Goal: Information Seeking & Learning: Learn about a topic

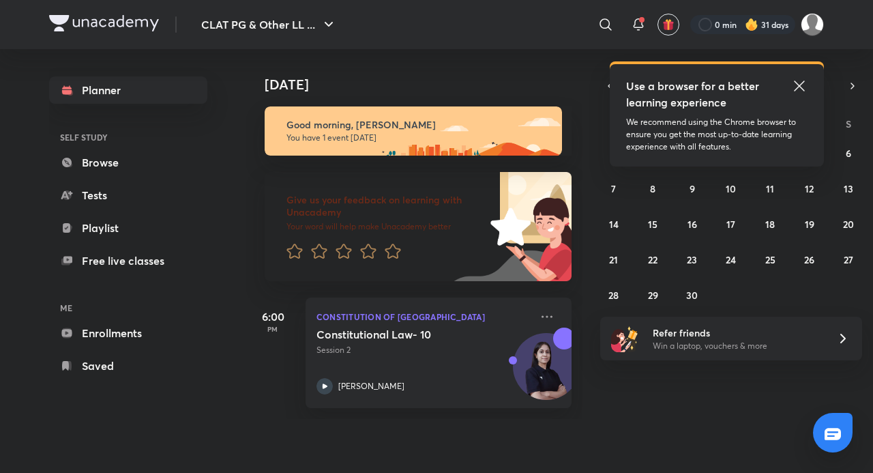
click at [802, 85] on icon at bounding box center [799, 86] width 16 height 16
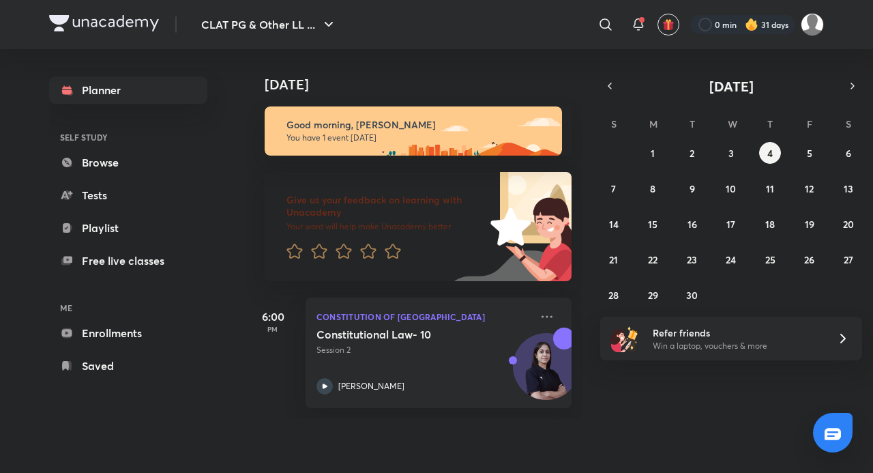
click at [636, 412] on div "Today Good morning, Adithyan You have 1 event today Give us your feedback on le…" at bounding box center [558, 234] width 625 height 370
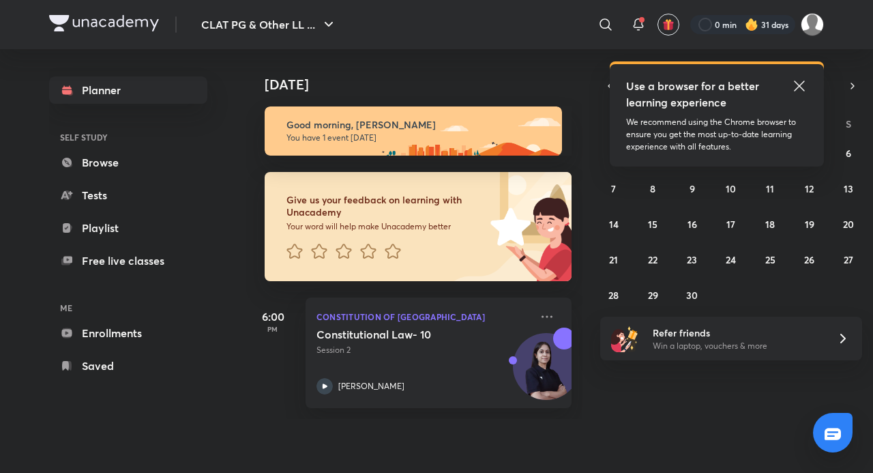
click at [804, 82] on icon at bounding box center [799, 86] width 16 height 16
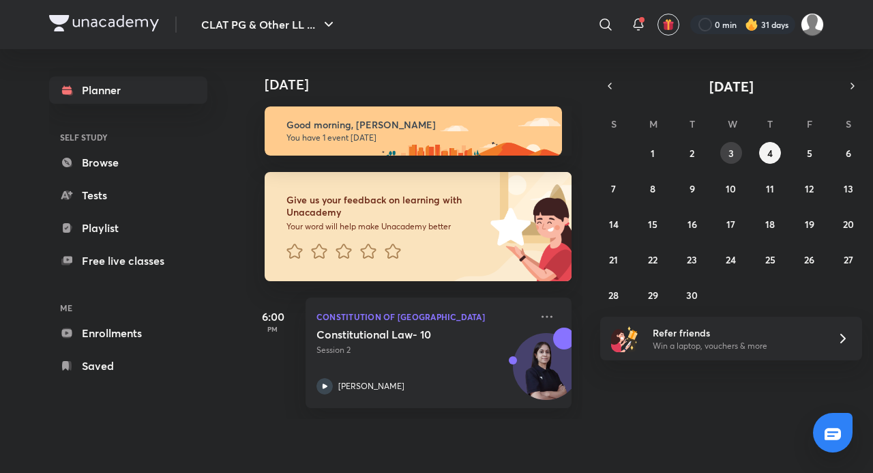
click at [735, 158] on button "3" at bounding box center [731, 153] width 22 height 22
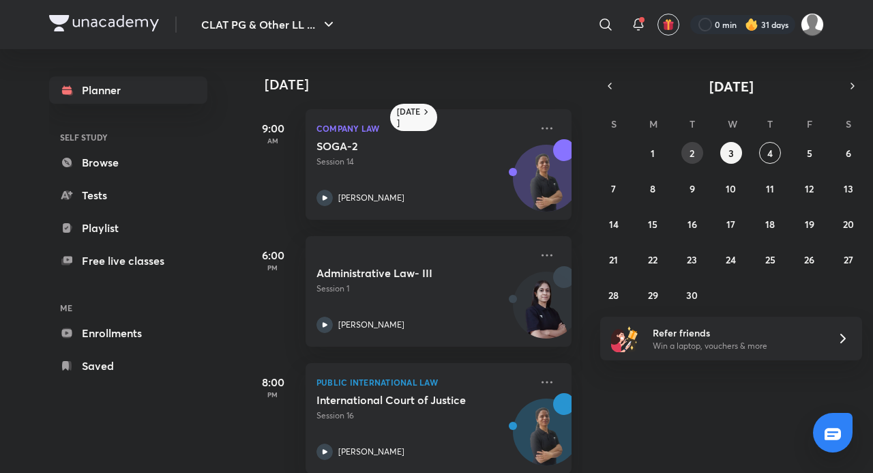
click at [693, 158] on abbr "2" at bounding box center [692, 153] width 5 height 13
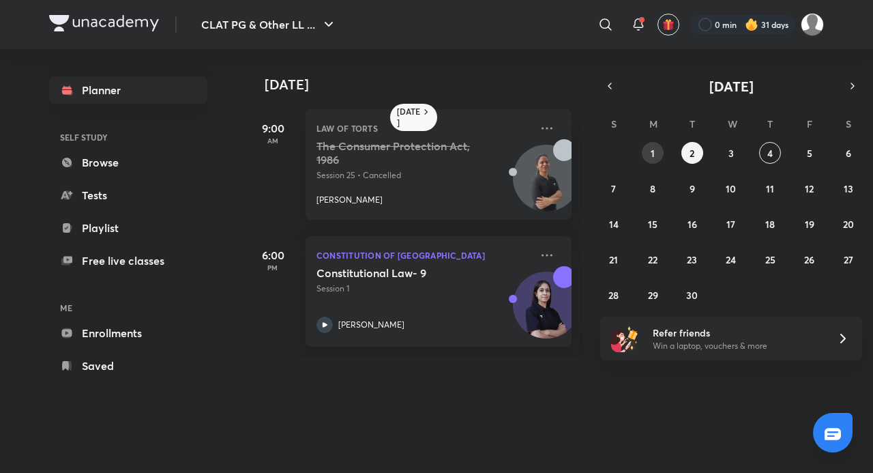
click at [649, 149] on button "1" at bounding box center [653, 153] width 22 height 22
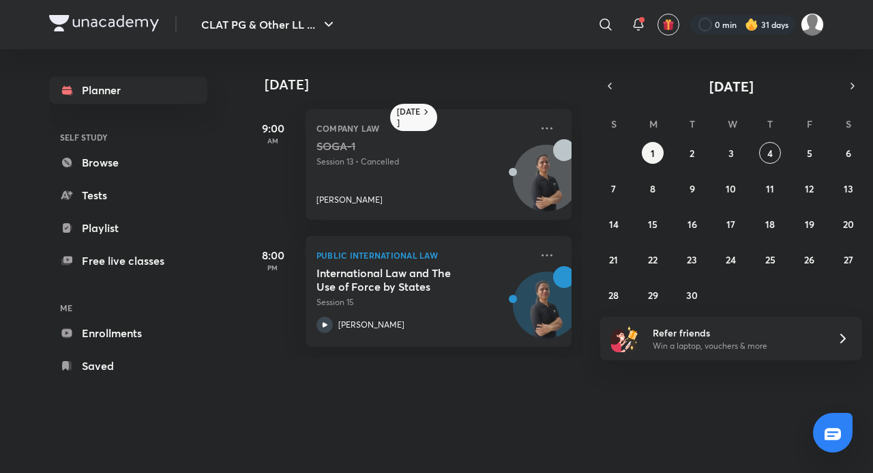
click at [679, 158] on div "31 1 2 3 4 5 6 7 8 9 10 11 12 13 14 15 16 17 18 19 20 21 22 23 24 25 26 27 28 2…" at bounding box center [731, 224] width 262 height 164
click at [684, 158] on button "2" at bounding box center [692, 153] width 22 height 22
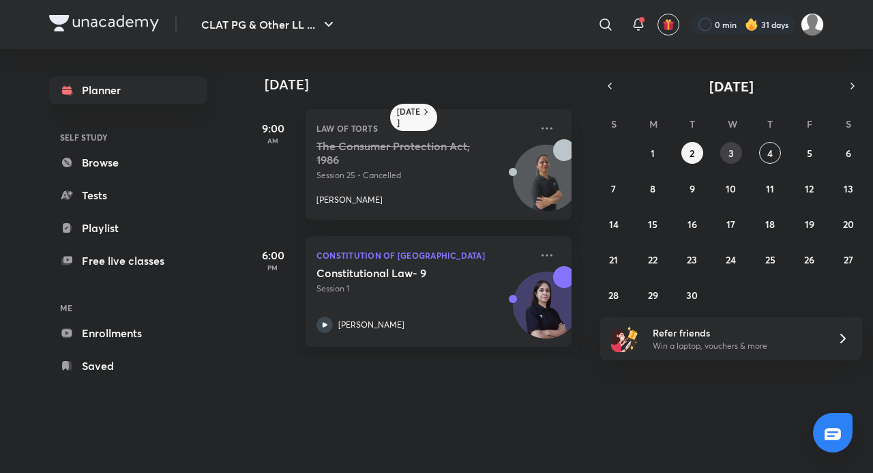
click at [730, 142] on button "3" at bounding box center [731, 153] width 22 height 22
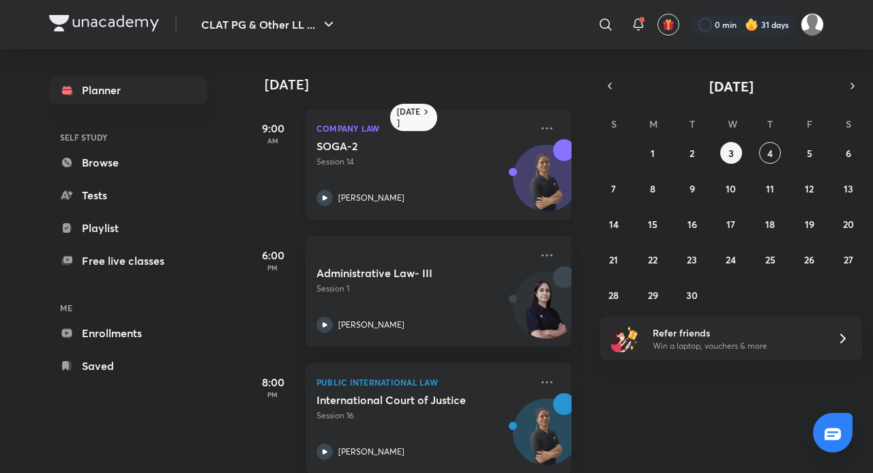
click at [400, 181] on div "SOGA-2 Session 14 Anuja Chaturvedi" at bounding box center [424, 172] width 214 height 67
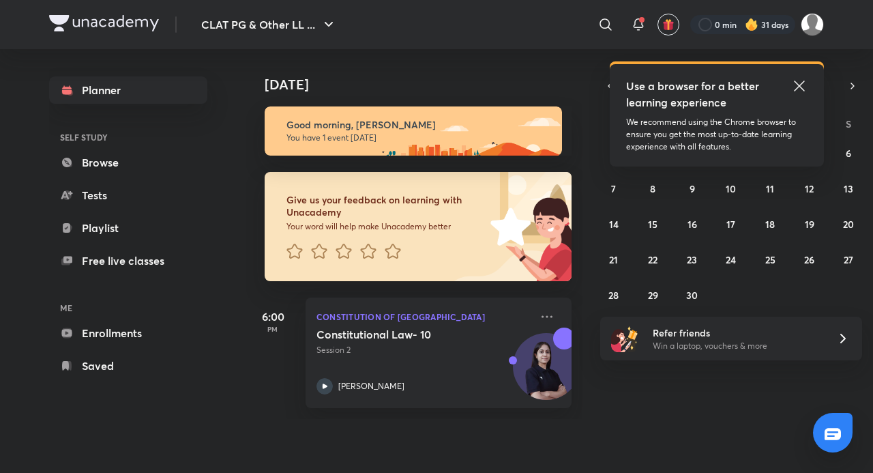
click at [793, 86] on icon at bounding box center [799, 86] width 16 height 16
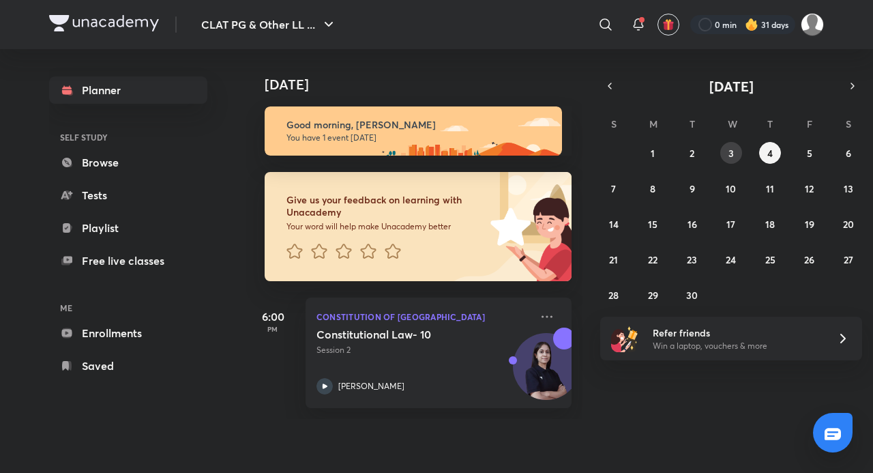
click at [731, 152] on abbr "3" at bounding box center [731, 153] width 5 height 13
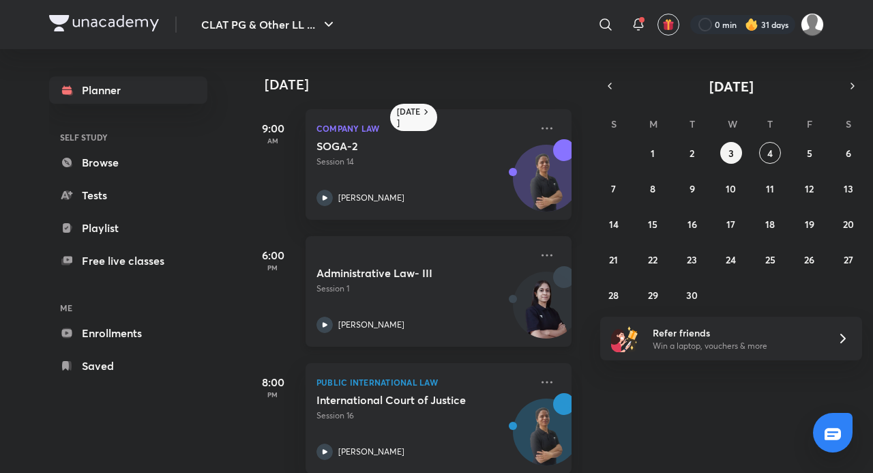
click at [422, 297] on div "Administrative Law- III Session 1 Manjari Singh" at bounding box center [424, 299] width 214 height 67
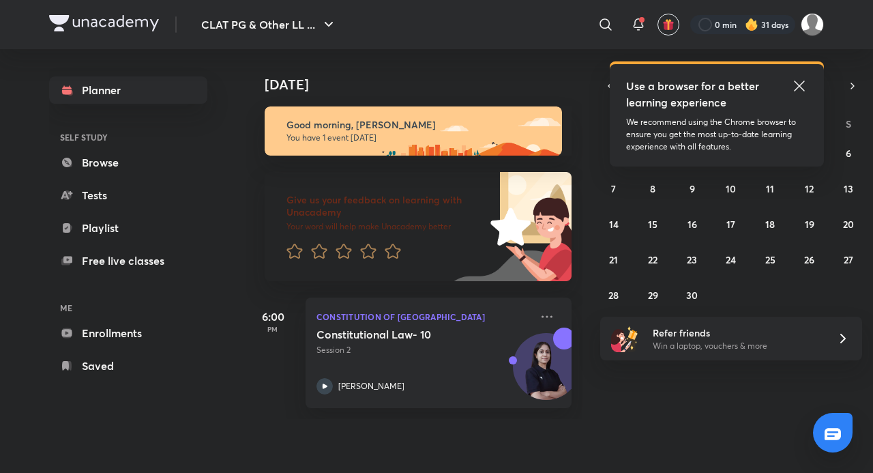
drag, startPoint x: 802, startPoint y: 84, endPoint x: 795, endPoint y: 110, distance: 26.6
click at [802, 84] on icon at bounding box center [799, 85] width 10 height 10
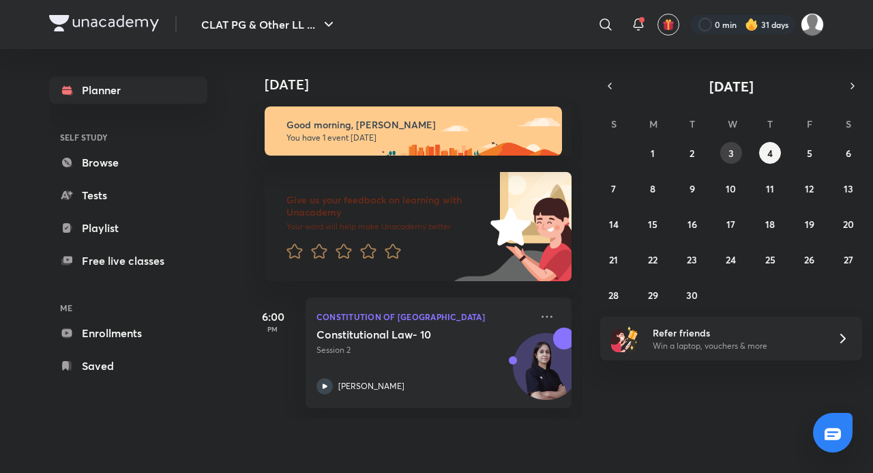
click at [733, 154] on abbr "3" at bounding box center [731, 153] width 5 height 13
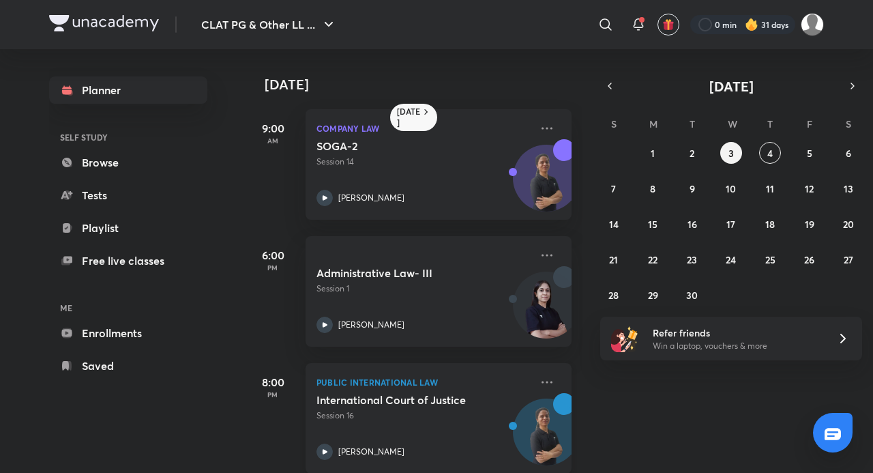
click at [367, 393] on h5 "International Court of Justice" at bounding box center [402, 400] width 170 height 14
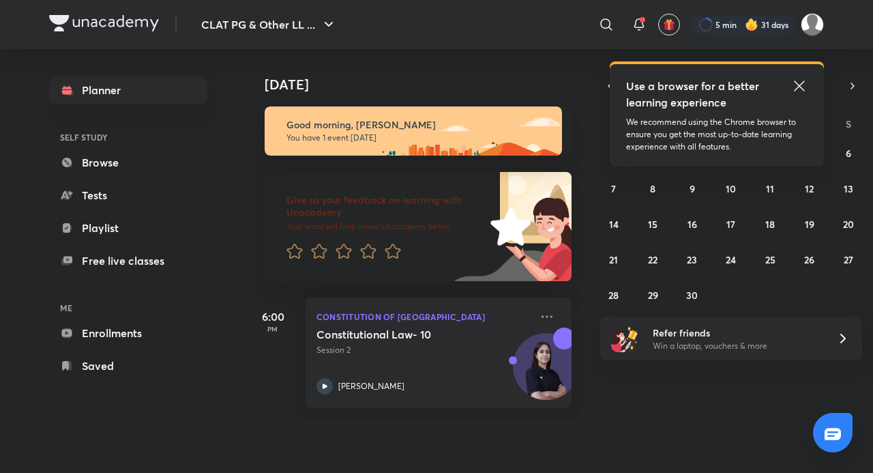
click at [802, 87] on icon at bounding box center [799, 85] width 10 height 10
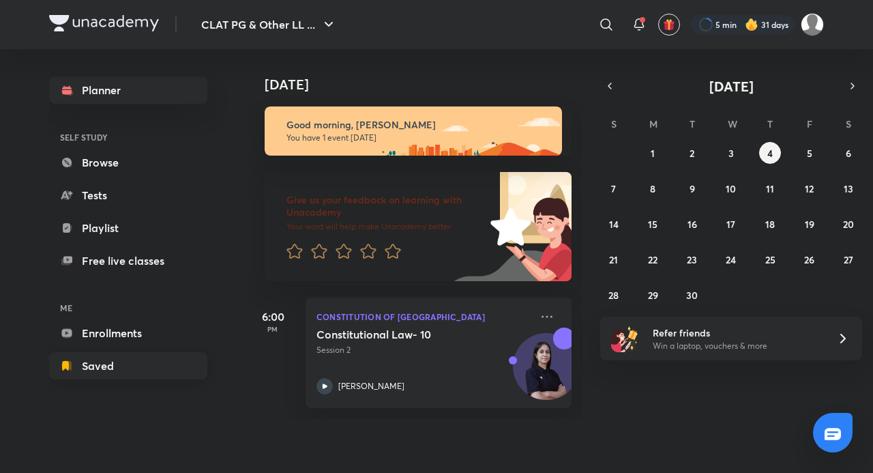
click at [83, 378] on link "Saved" at bounding box center [128, 365] width 158 height 27
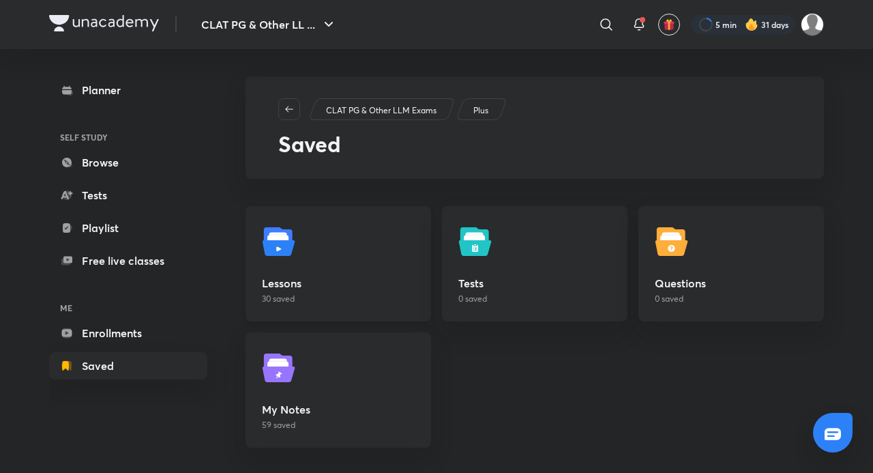
drag, startPoint x: 375, startPoint y: 273, endPoint x: 383, endPoint y: 273, distance: 7.5
click at [374, 274] on link "Lessons 30 saved" at bounding box center [339, 263] width 186 height 115
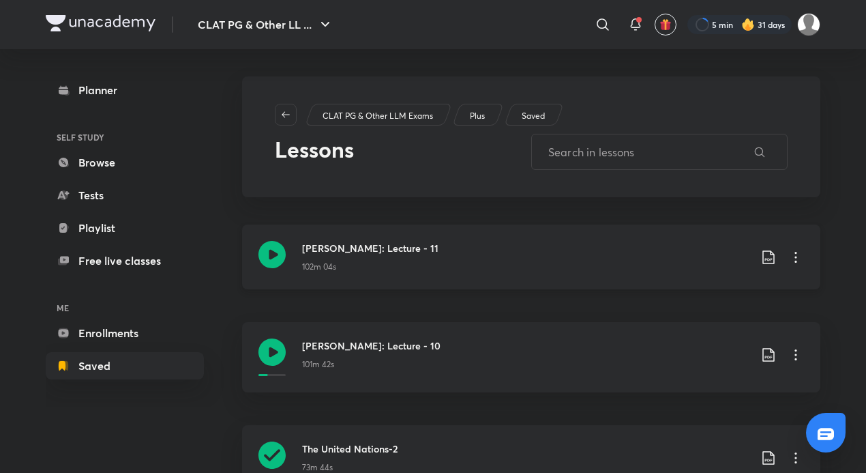
click at [797, 259] on icon at bounding box center [796, 257] width 16 height 16
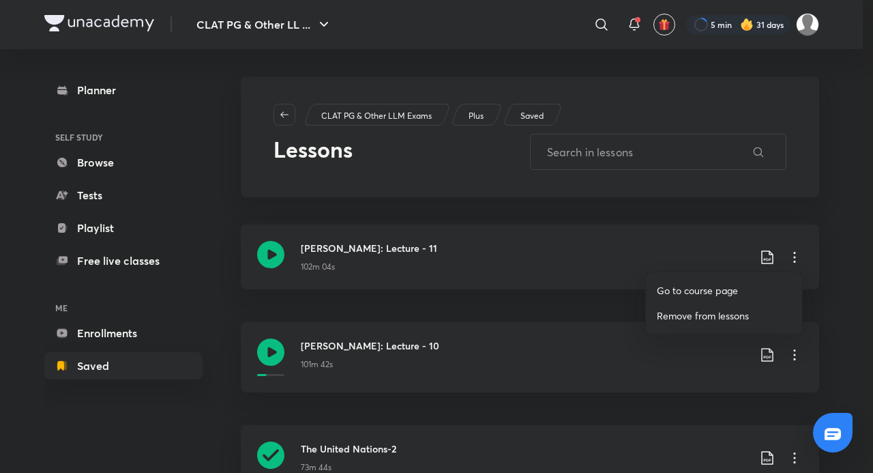
click at [711, 290] on p "Go to course page" at bounding box center [697, 290] width 81 height 14
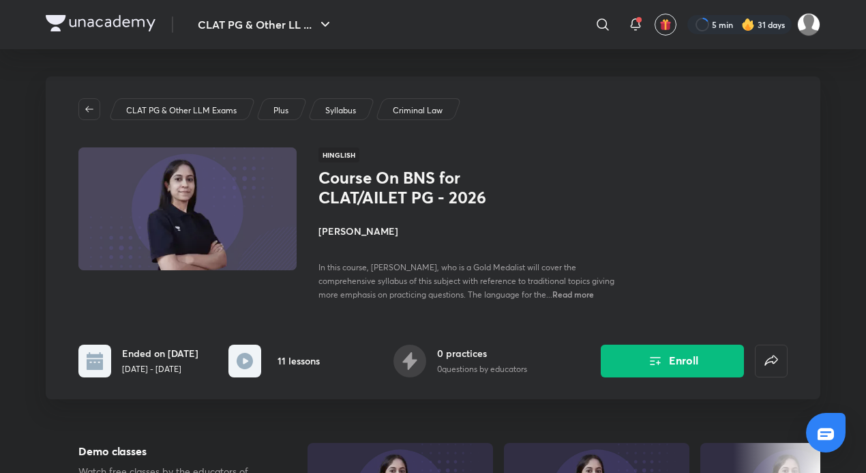
scroll to position [205, 0]
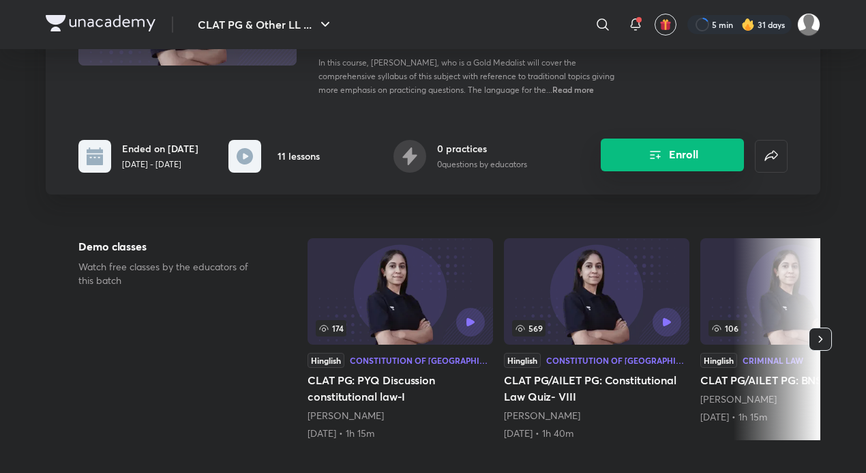
click at [671, 168] on button "Enroll" at bounding box center [672, 154] width 143 height 33
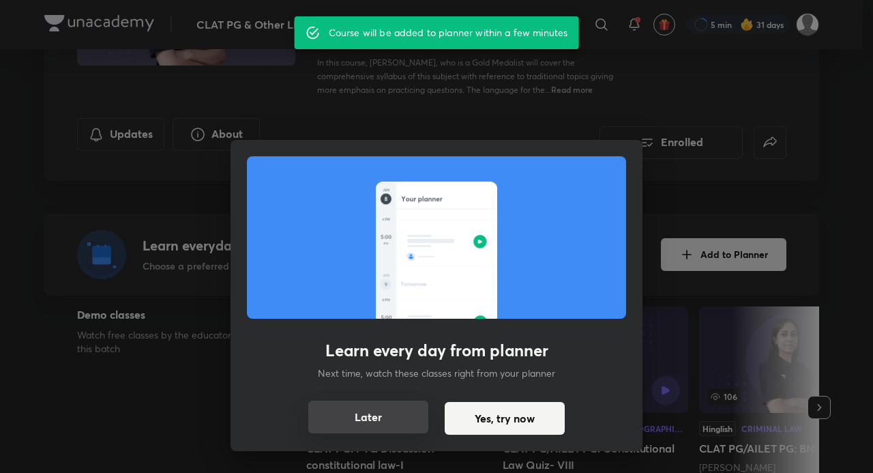
click at [367, 419] on button "Later" at bounding box center [368, 416] width 120 height 33
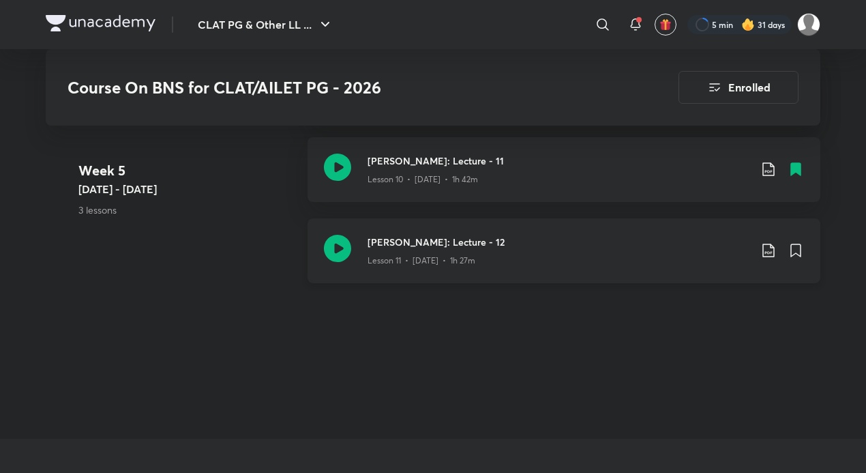
scroll to position [1772, 0]
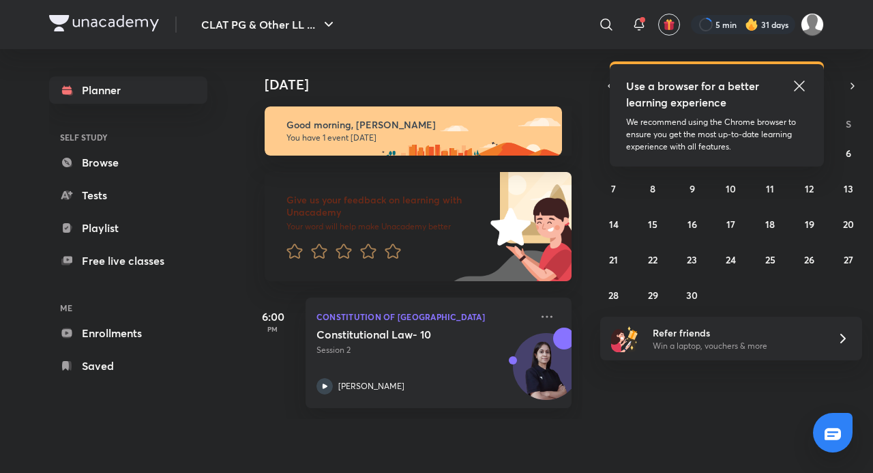
click at [799, 85] on icon at bounding box center [799, 86] width 16 height 16
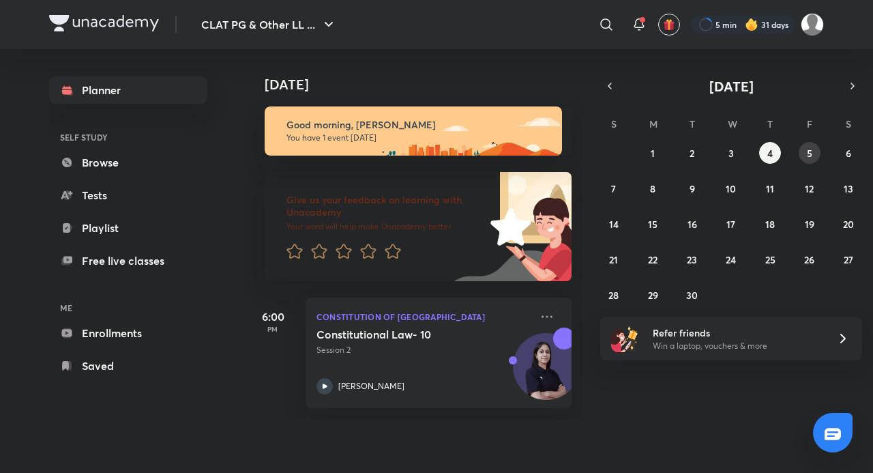
click at [799, 150] on button "5" at bounding box center [810, 153] width 22 height 22
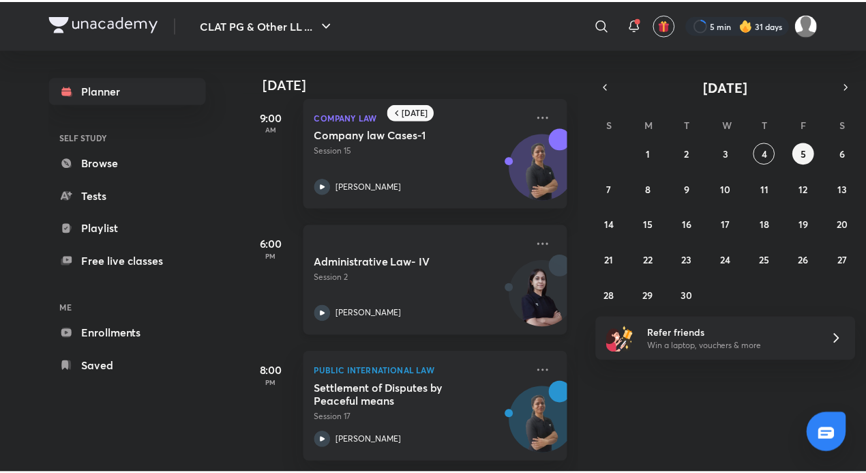
scroll to position [22, 0]
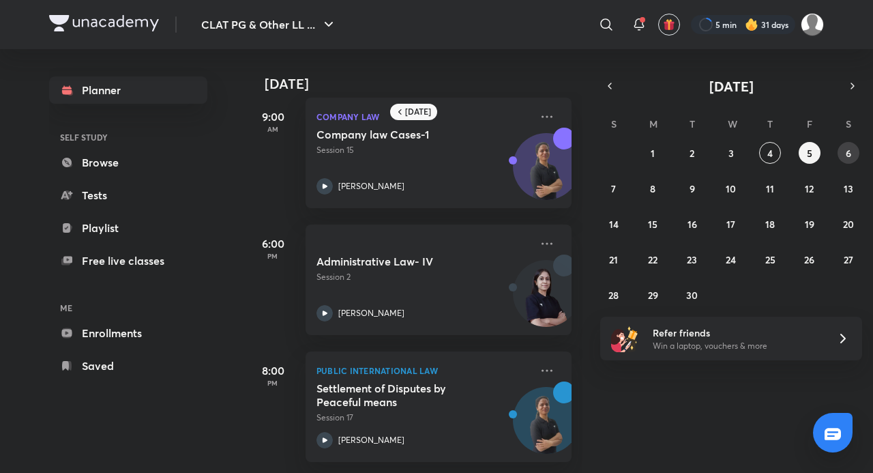
click at [850, 151] on abbr "6" at bounding box center [848, 153] width 5 height 13
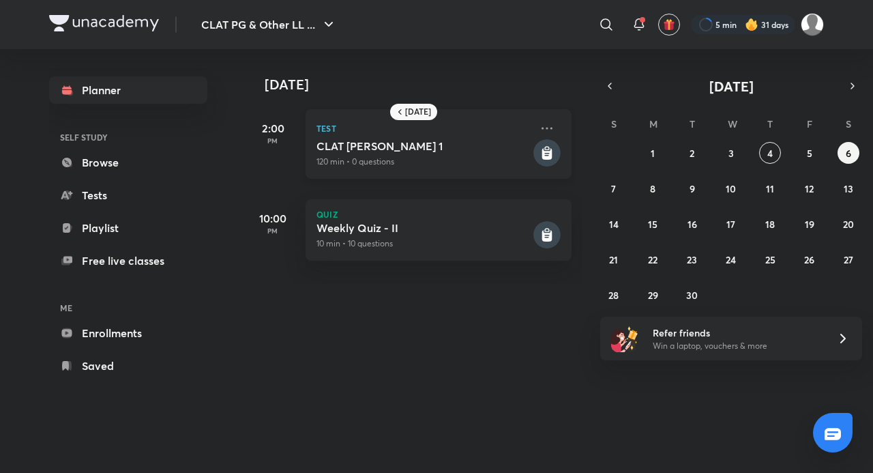
click at [543, 151] on rect at bounding box center [546, 152] width 27 height 27
click at [418, 158] on p "120 min • 0 questions" at bounding box center [424, 162] width 214 height 12
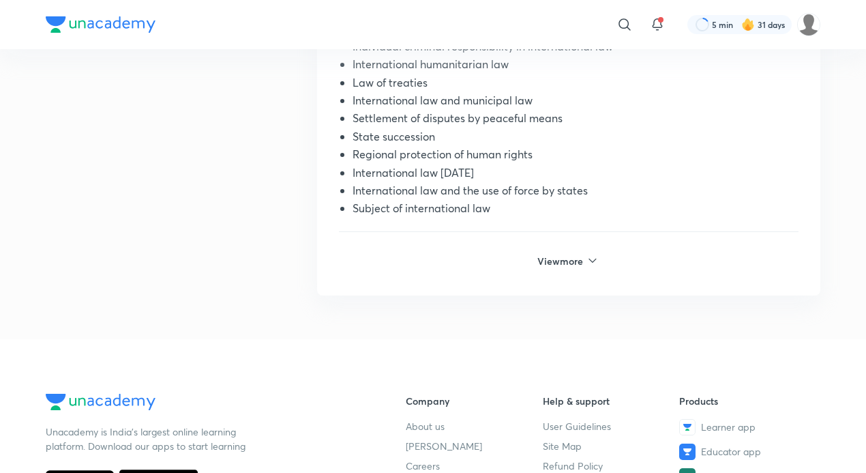
scroll to position [682, 0]
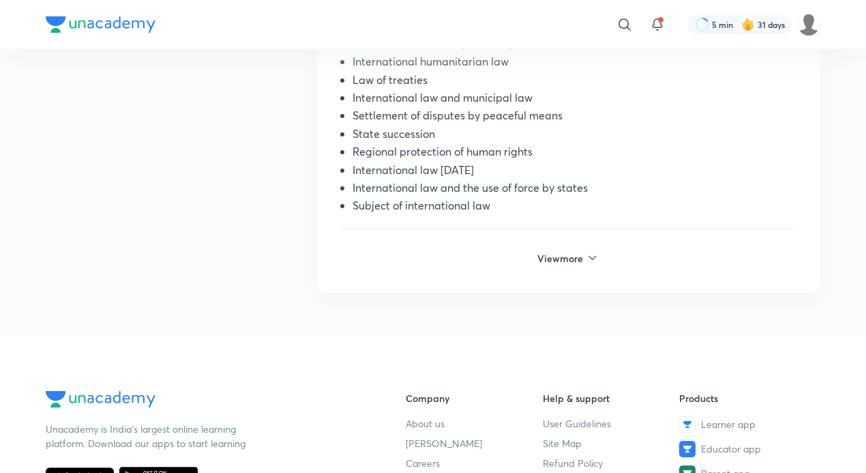
click at [569, 254] on h6 "View more" at bounding box center [562, 258] width 48 height 14
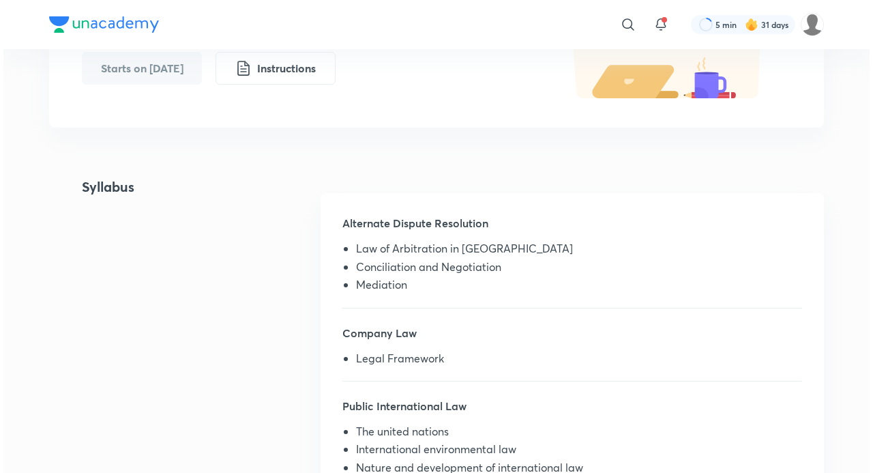
scroll to position [0, 0]
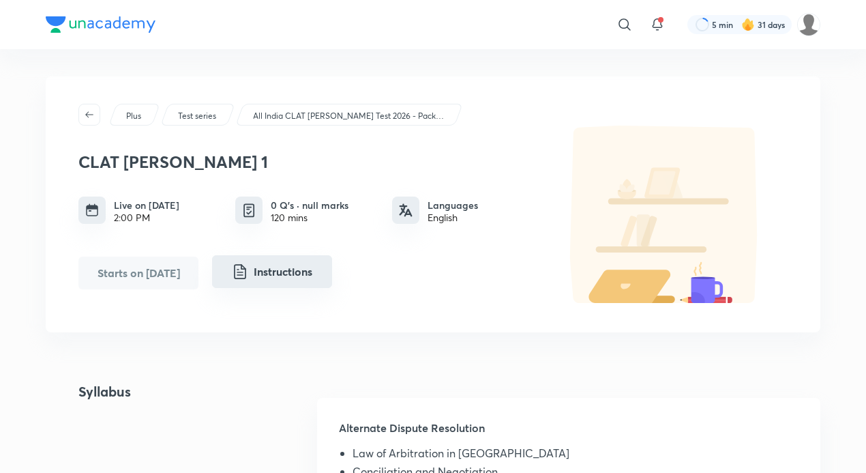
click at [296, 266] on button "Instructions" at bounding box center [272, 271] width 120 height 33
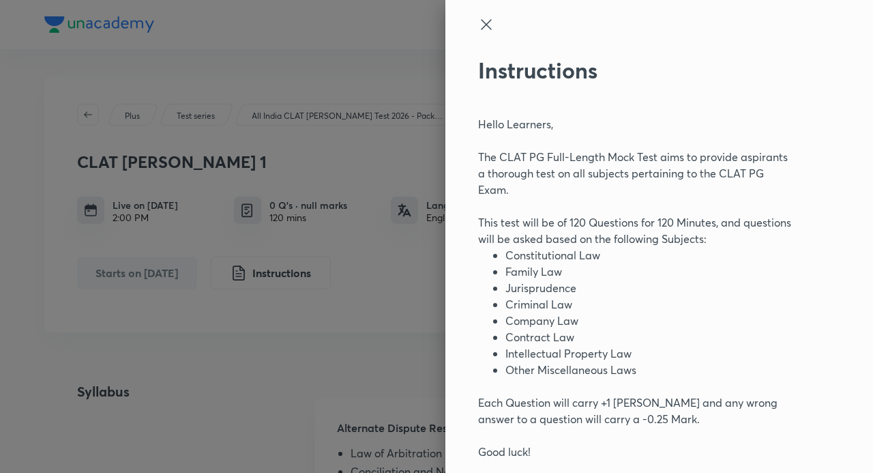
click at [168, 280] on div at bounding box center [436, 236] width 873 height 473
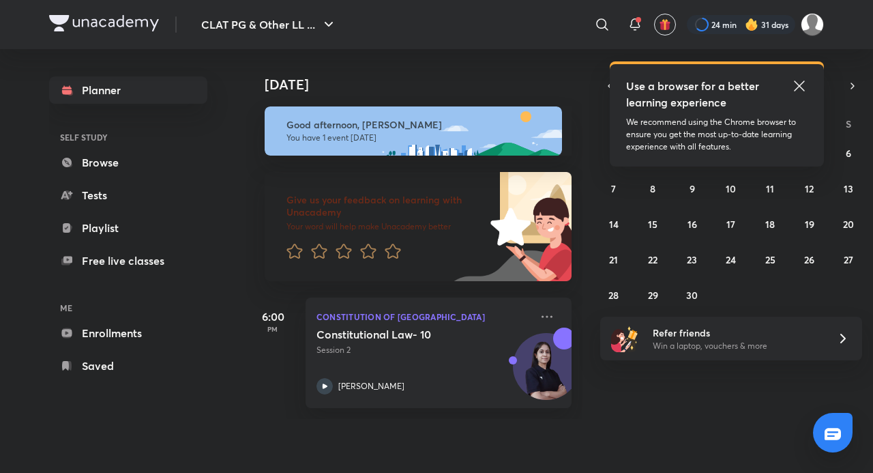
drag, startPoint x: 0, startPoint y: 0, endPoint x: 799, endPoint y: 81, distance: 803.6
click at [801, 82] on icon at bounding box center [799, 86] width 16 height 16
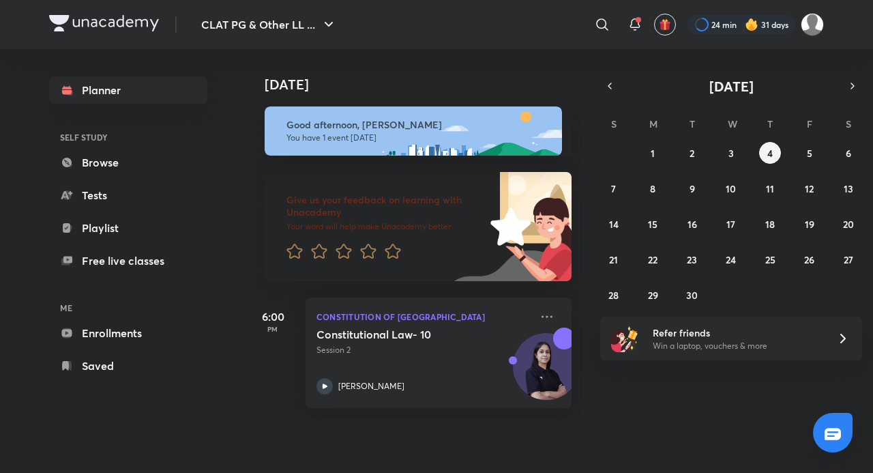
click at [748, 27] on img at bounding box center [752, 25] width 14 height 14
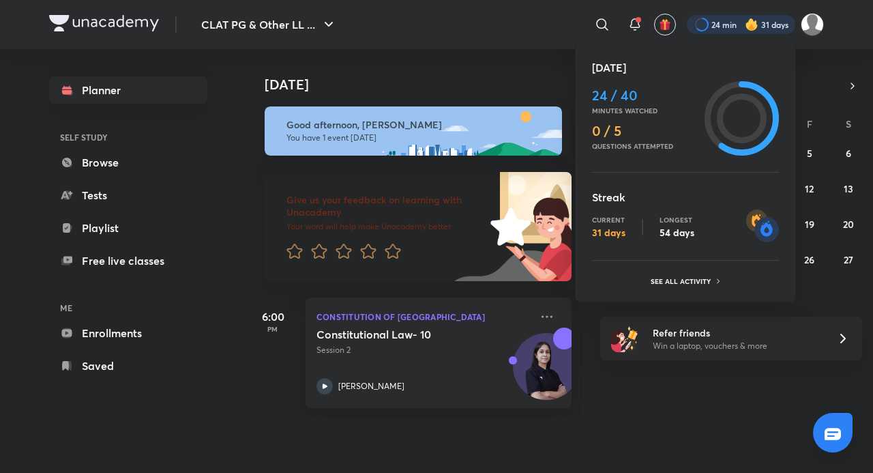
click at [673, 270] on ul "[DATE] 24 / 40 Minutes watched 0 / 5 Questions attempted Streak Current 31 days…" at bounding box center [685, 174] width 187 height 231
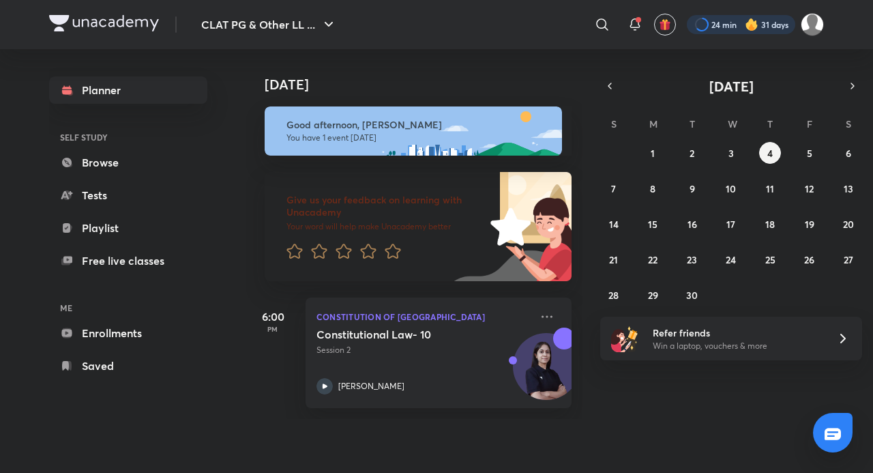
click at [722, 22] on div at bounding box center [741, 24] width 108 height 19
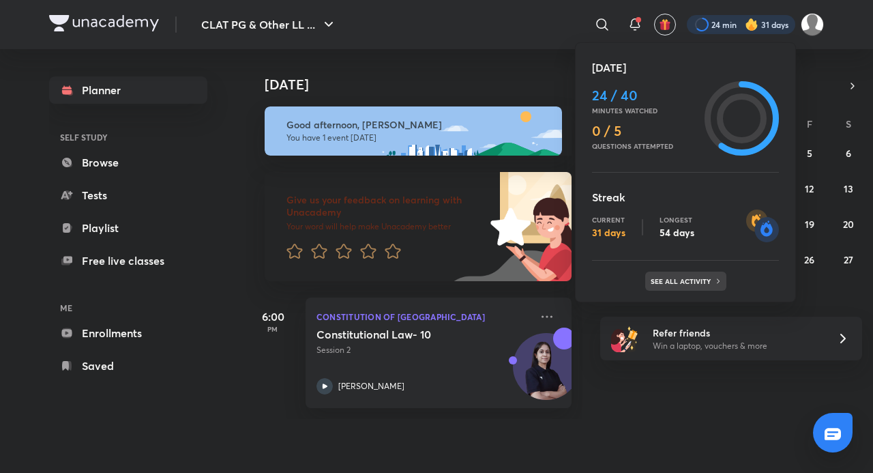
click at [677, 286] on div "See all activity" at bounding box center [685, 280] width 81 height 19
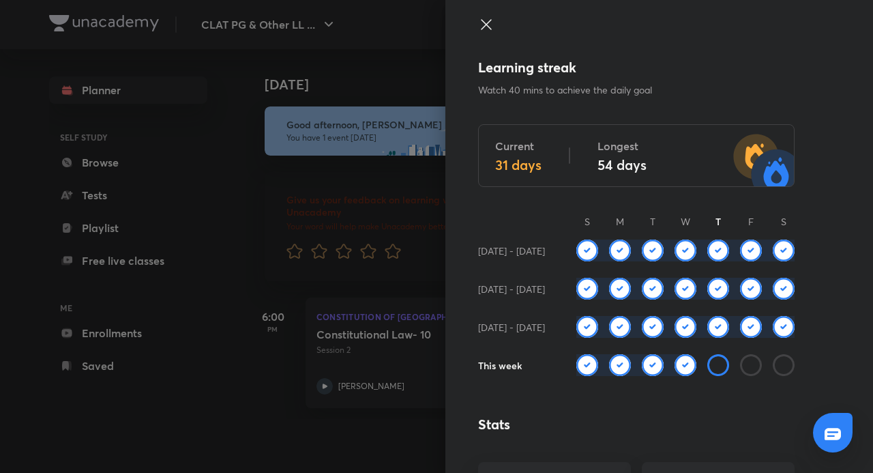
click at [300, 256] on div at bounding box center [436, 236] width 873 height 473
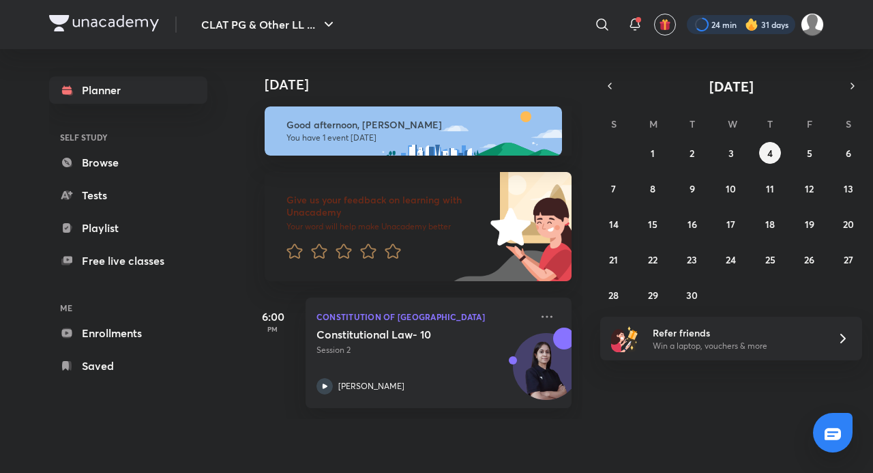
click at [735, 27] on div at bounding box center [741, 24] width 108 height 19
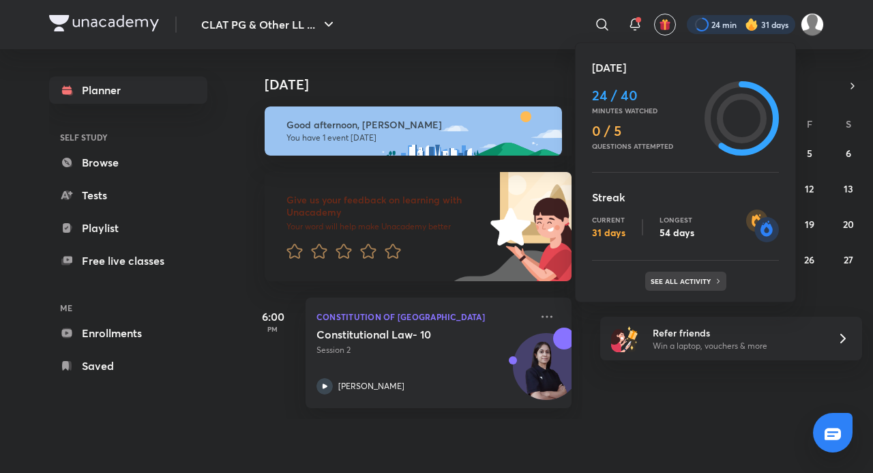
click at [668, 282] on p "See all activity" at bounding box center [682, 281] width 63 height 8
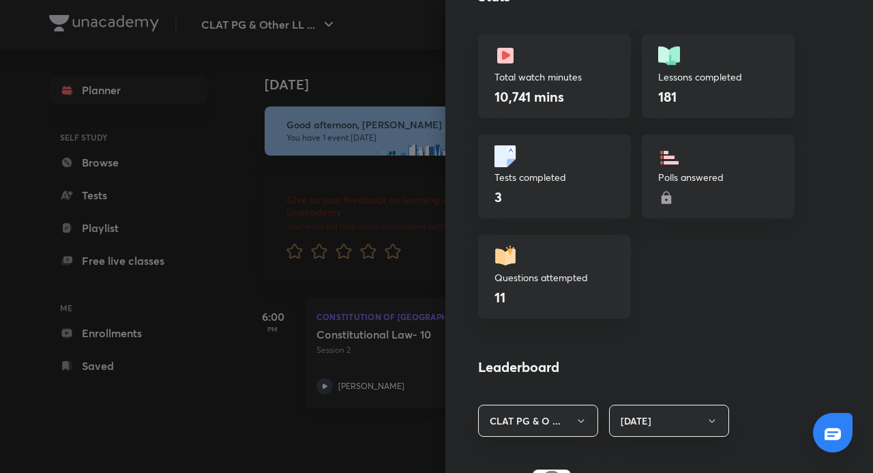
scroll to position [409, 0]
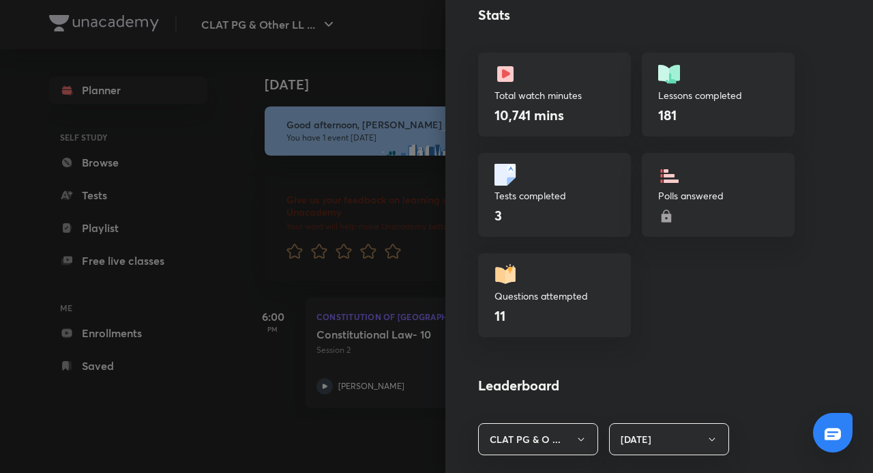
drag, startPoint x: 342, startPoint y: 320, endPoint x: 434, endPoint y: 273, distance: 102.8
click at [343, 321] on div at bounding box center [436, 236] width 873 height 473
